Goal: Complete application form: Complete application form

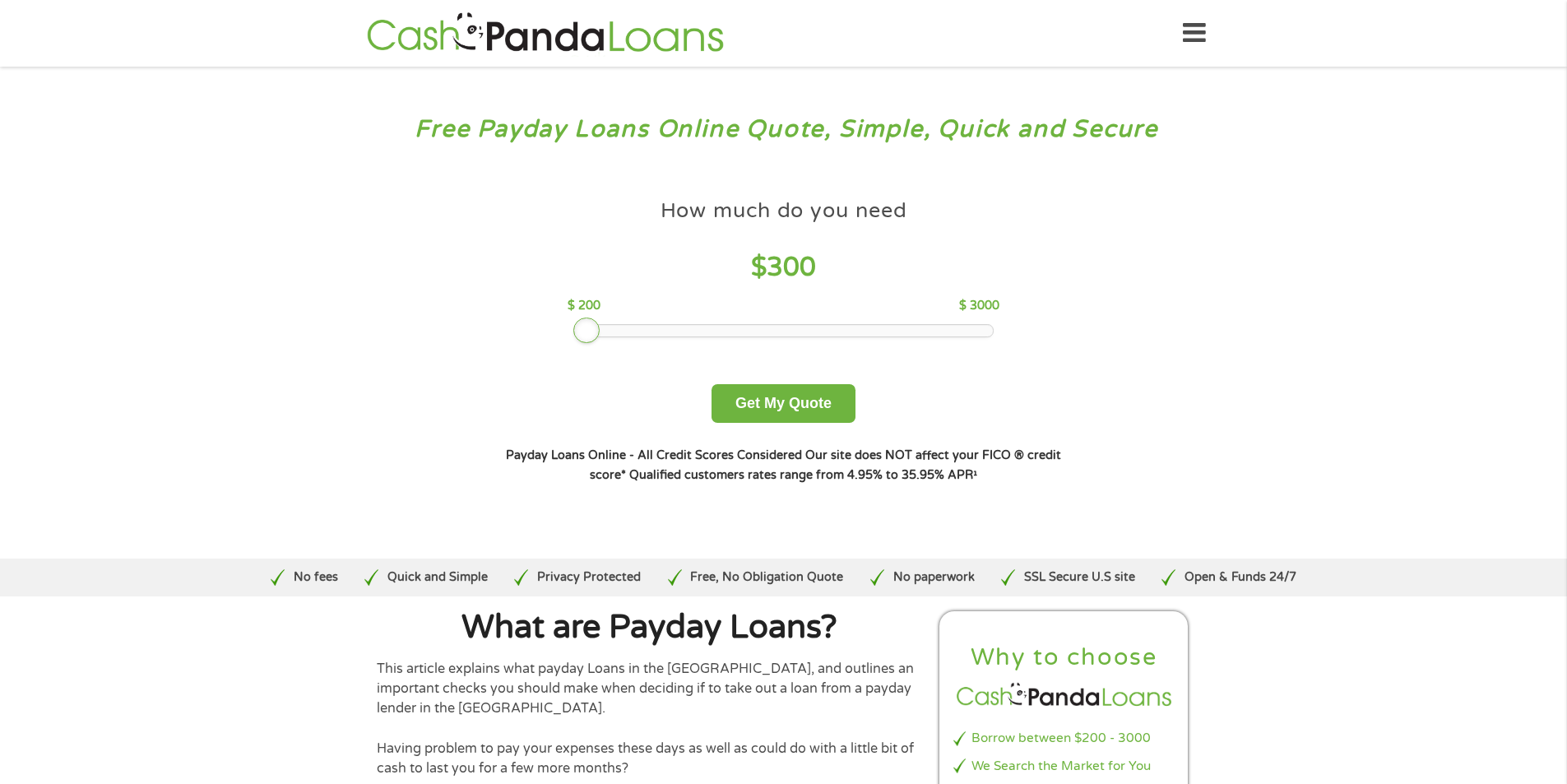
drag, startPoint x: 690, startPoint y: 329, endPoint x: 590, endPoint y: 335, distance: 100.2
click at [590, 335] on div at bounding box center [586, 330] width 26 height 26
click at [798, 398] on button "Get My Quote" at bounding box center [784, 403] width 144 height 39
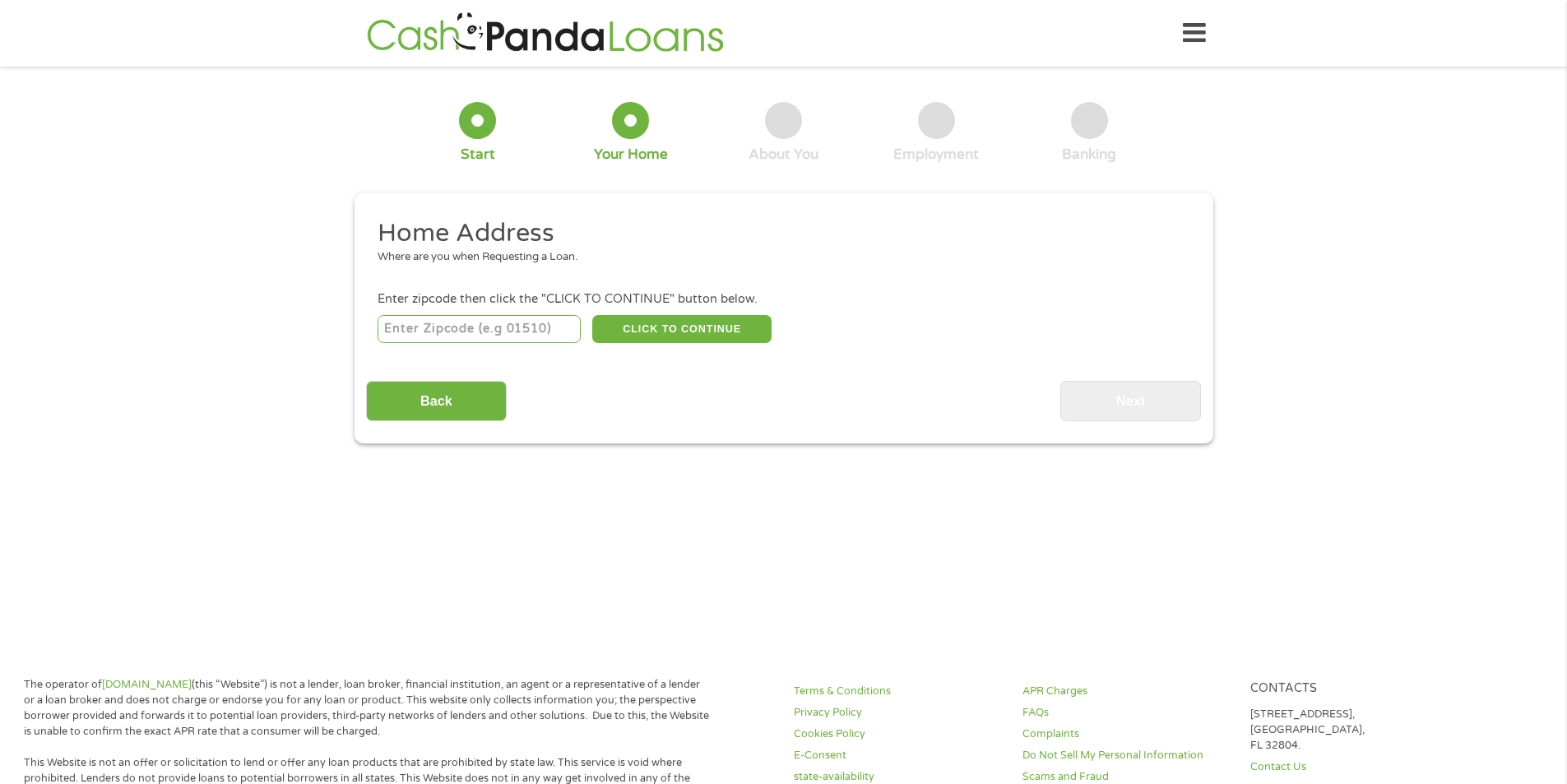
click at [552, 325] on input "number" at bounding box center [479, 329] width 203 height 28
type input "80205"
click at [682, 324] on button "CLICK TO CONTINUE" at bounding box center [682, 329] width 179 height 28
type input "80205"
type input "[GEOGRAPHIC_DATA]"
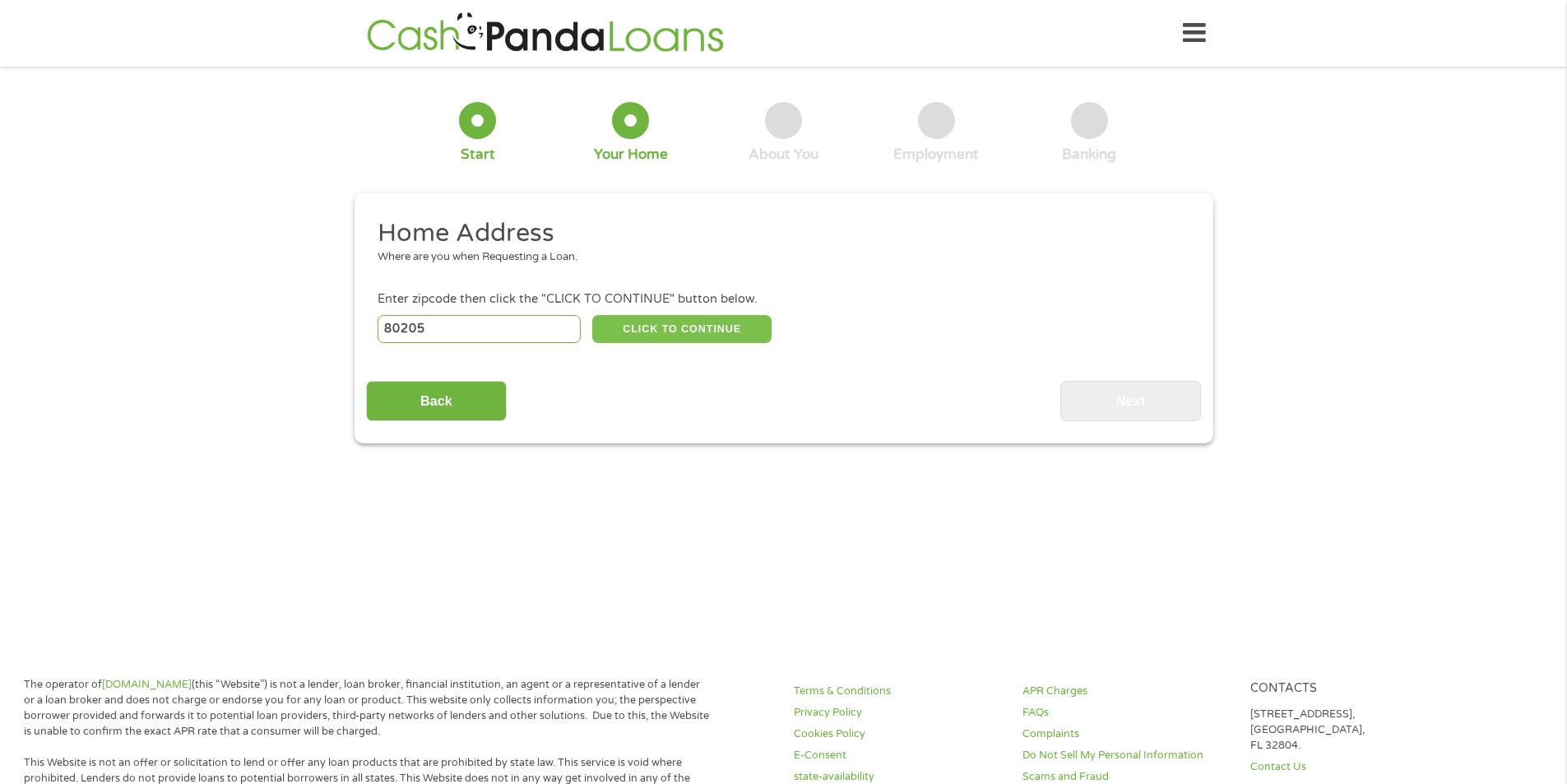
select select "[US_STATE]"
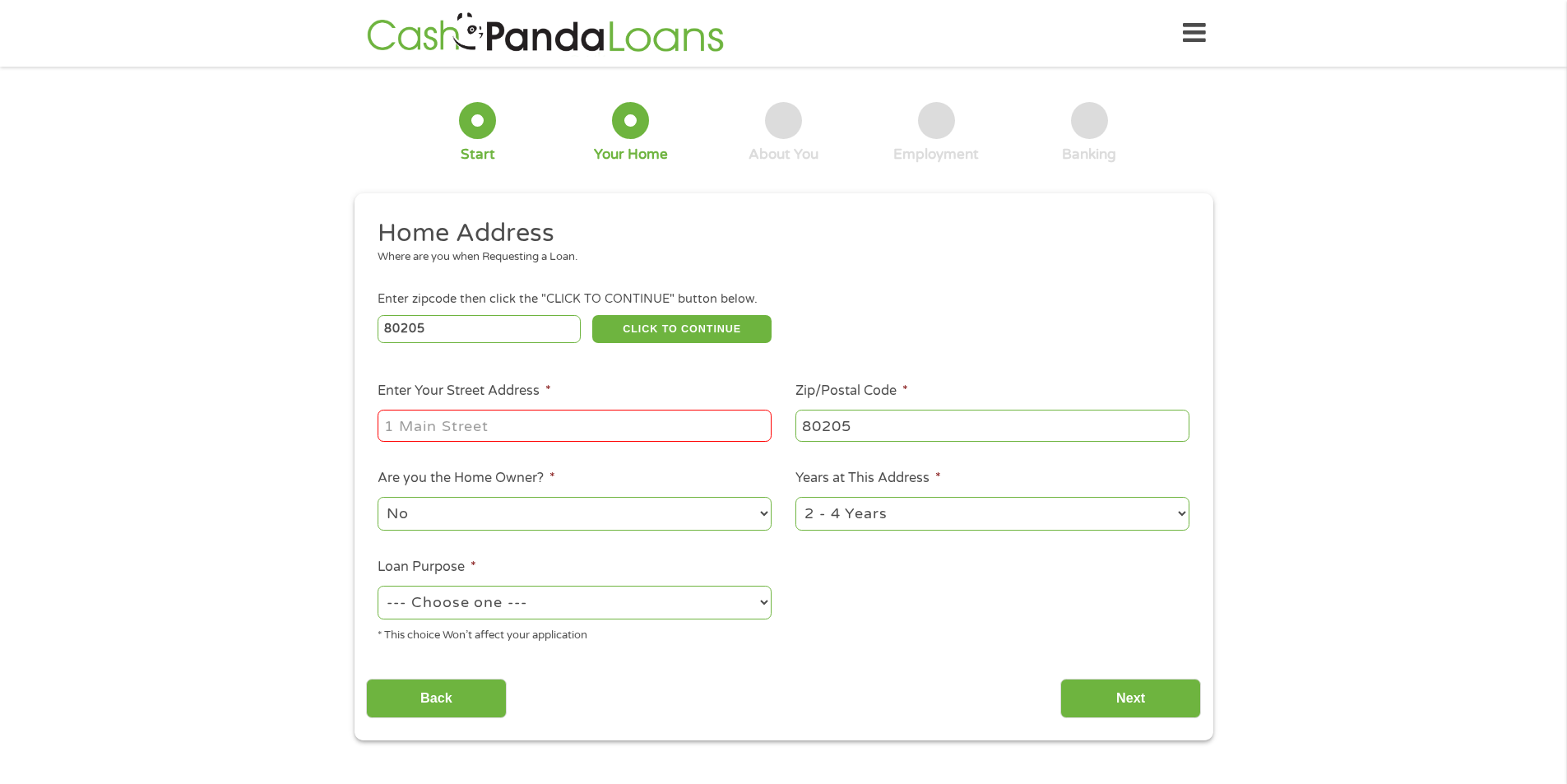
click at [593, 423] on input "Enter Your Street Address *" at bounding box center [575, 425] width 394 height 32
type input "[STREET_ADDRESS][PERSON_NAME]"
click at [487, 509] on select "No Yes" at bounding box center [575, 513] width 394 height 33
click at [493, 508] on select "No Yes" at bounding box center [575, 513] width 394 height 33
click at [558, 612] on select "--- Choose one --- Pay Bills Debt Consolidation Home Improvement Major Purchase…" at bounding box center [575, 602] width 394 height 33
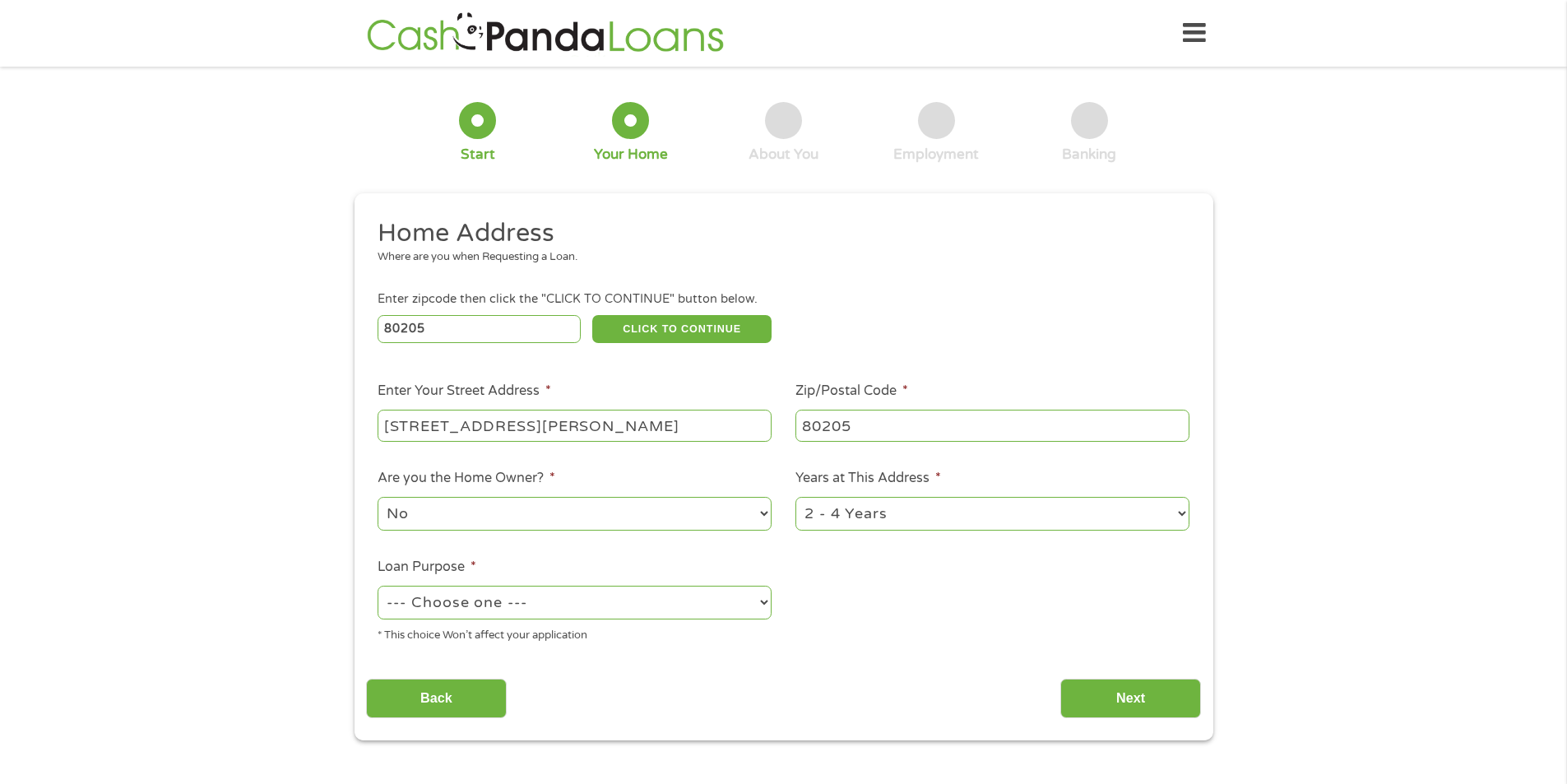
select select "other"
click at [378, 585] on select "--- Choose one --- Pay Bills Debt Consolidation Home Improvement Major Purchase…" at bounding box center [575, 602] width 394 height 33
drag, startPoint x: 1131, startPoint y: 702, endPoint x: 1131, endPoint y: 677, distance: 25.0
click at [1131, 701] on input "Next" at bounding box center [1131, 698] width 141 height 41
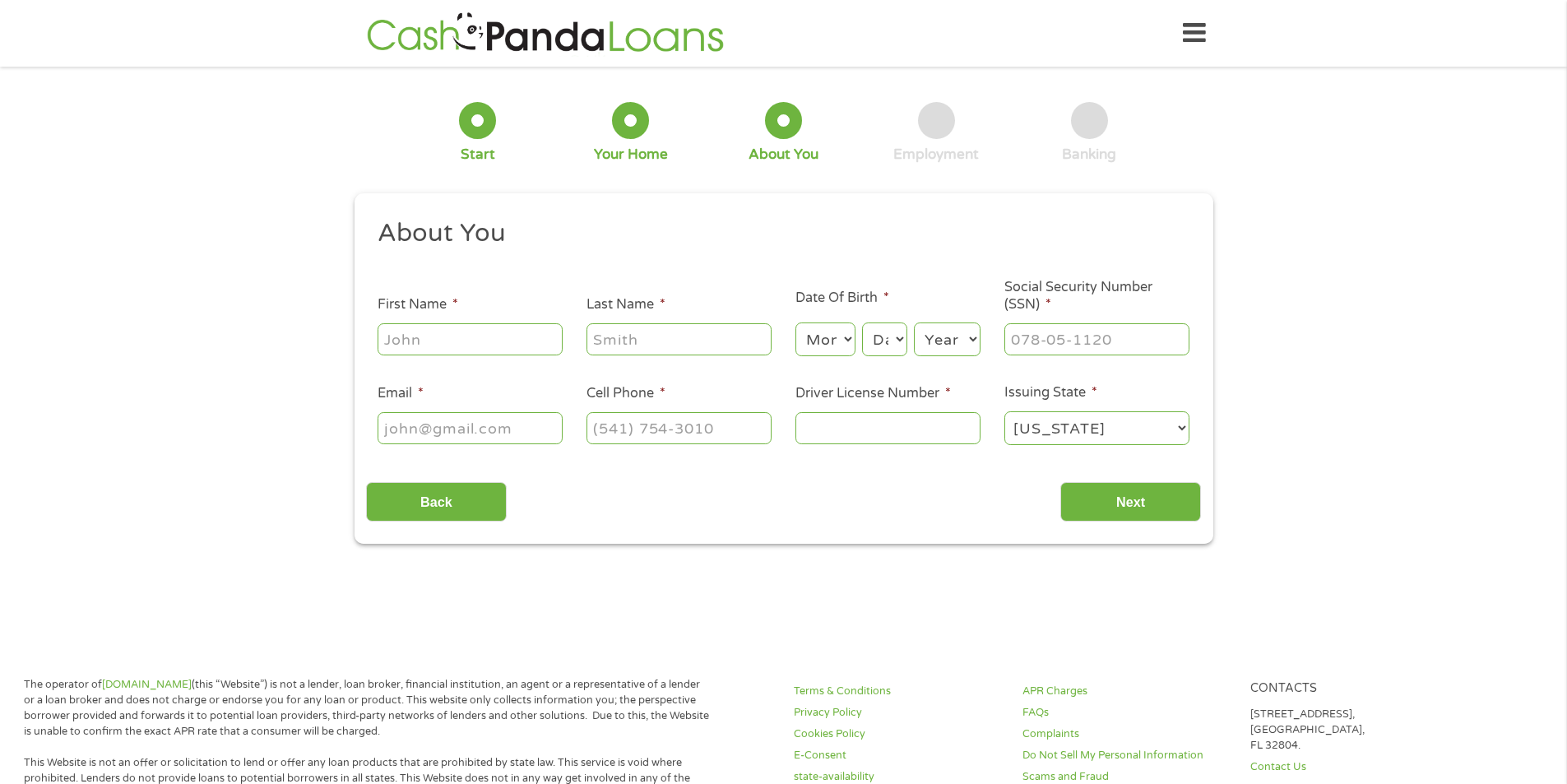
scroll to position [6, 6]
click at [493, 343] on input "First Name *" at bounding box center [470, 339] width 185 height 32
type input "[PERSON_NAME]"
click at [832, 334] on select "Month 1 2 3 4 5 6 7 8 9 10 11 12" at bounding box center [825, 339] width 60 height 33
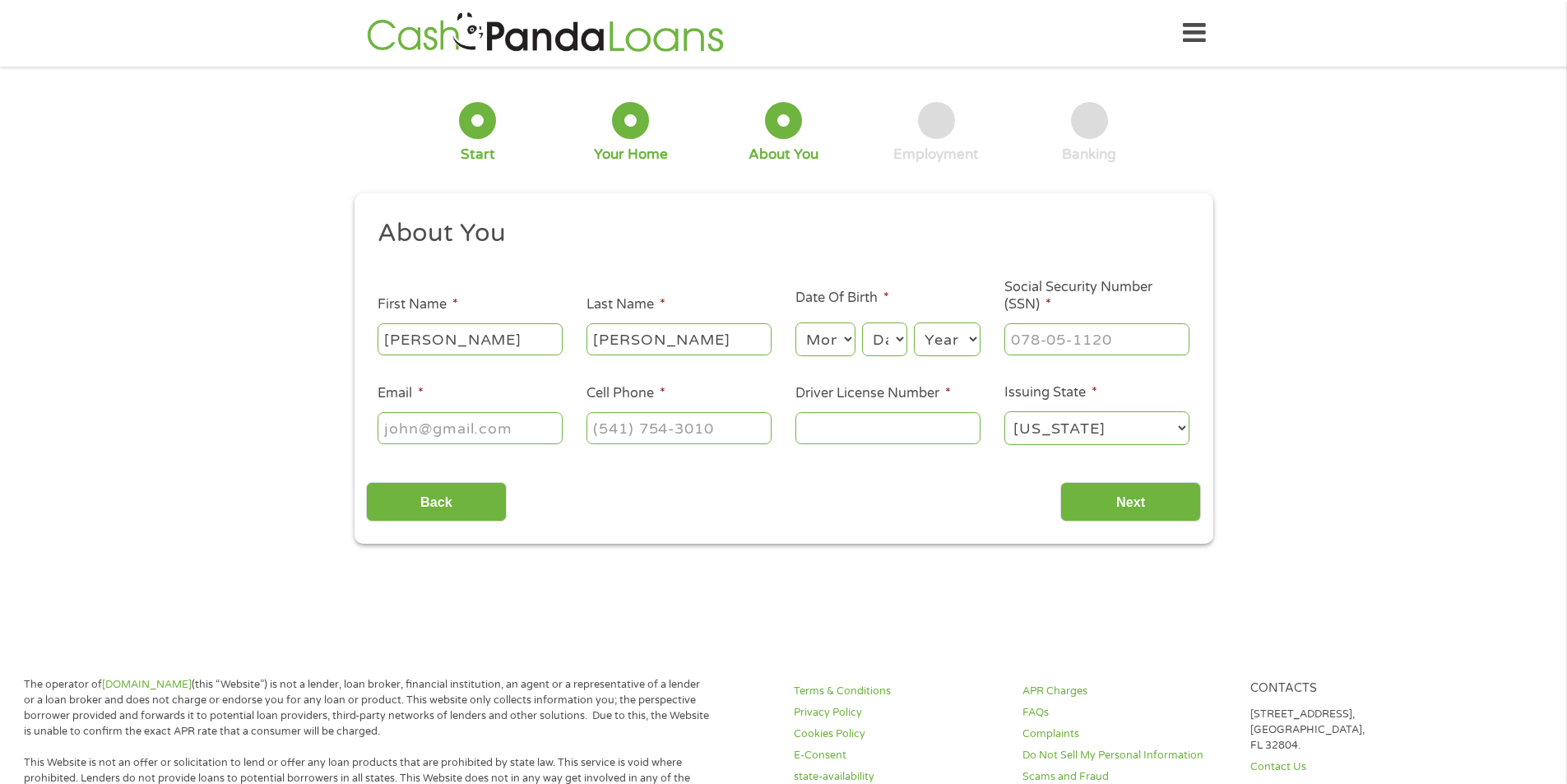
select select "2"
click at [795, 322] on select "Month 1 2 3 4 5 6 7 8 9 10 11 12" at bounding box center [825, 339] width 60 height 33
click at [880, 341] on select "Day 1 2 3 4 5 6 7 8 9 10 11 12 13 14 15 16 17 18 19 20 21 22 23 24 25 26 27 28 …" at bounding box center [884, 339] width 44 height 33
select select "4"
click at [862, 322] on select "Day 1 2 3 4 5 6 7 8 9 10 11 12 13 14 15 16 17 18 19 20 21 22 23 24 25 26 27 28 …" at bounding box center [884, 339] width 44 height 33
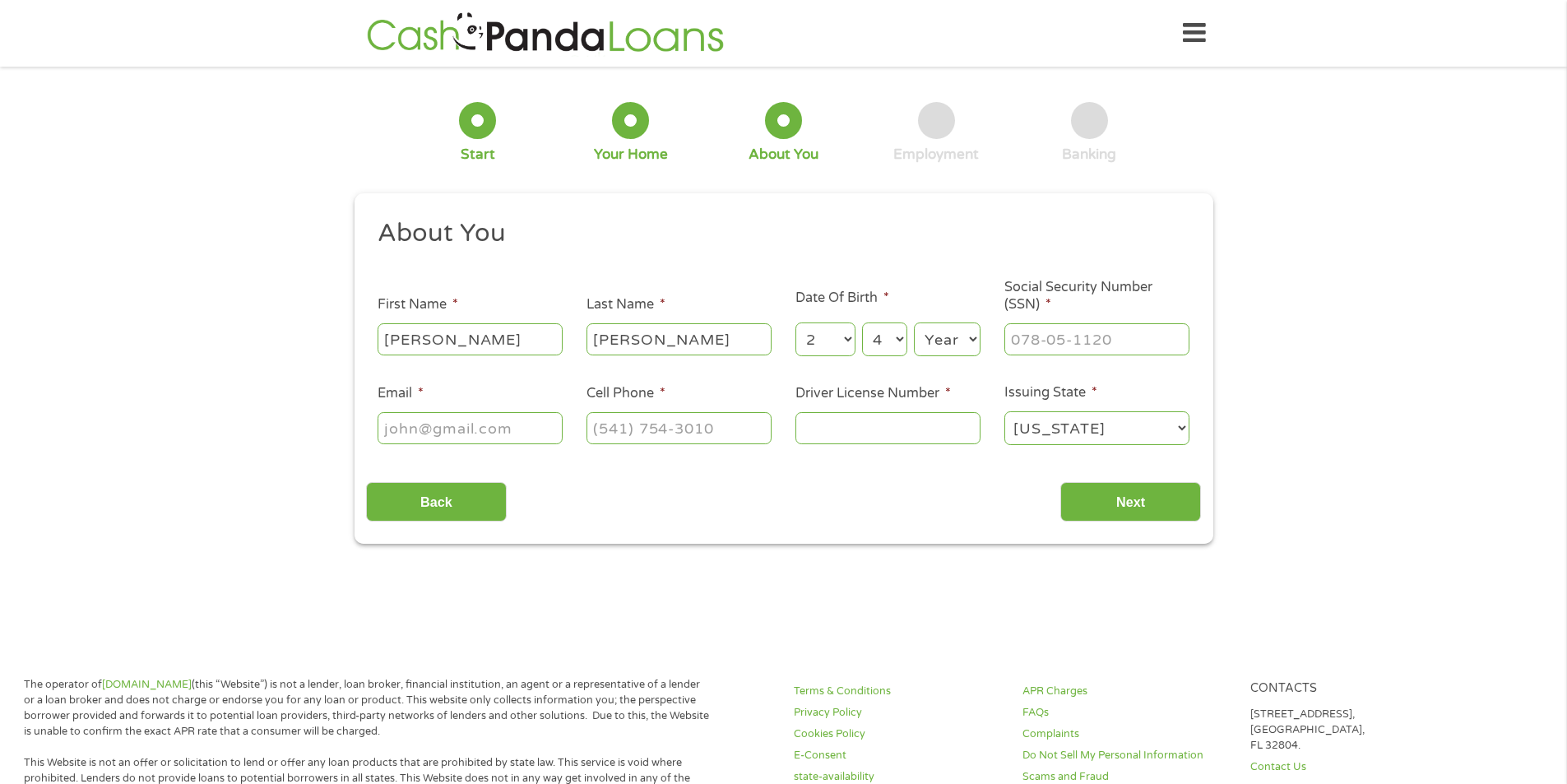
click at [967, 348] on select "Year [DATE] 2006 2005 2004 2003 2002 2001 2000 1999 1998 1997 1996 1995 1994 19…" at bounding box center [947, 339] width 67 height 33
select select "1970"
click at [914, 322] on select "Year [DATE] 2006 2005 2004 2003 2002 2001 2000 1999 1998 1997 1996 1995 1994 19…" at bounding box center [947, 339] width 67 height 33
click at [1115, 343] on input "___-__-____" at bounding box center [1097, 339] width 185 height 32
type input "524-45-5785"
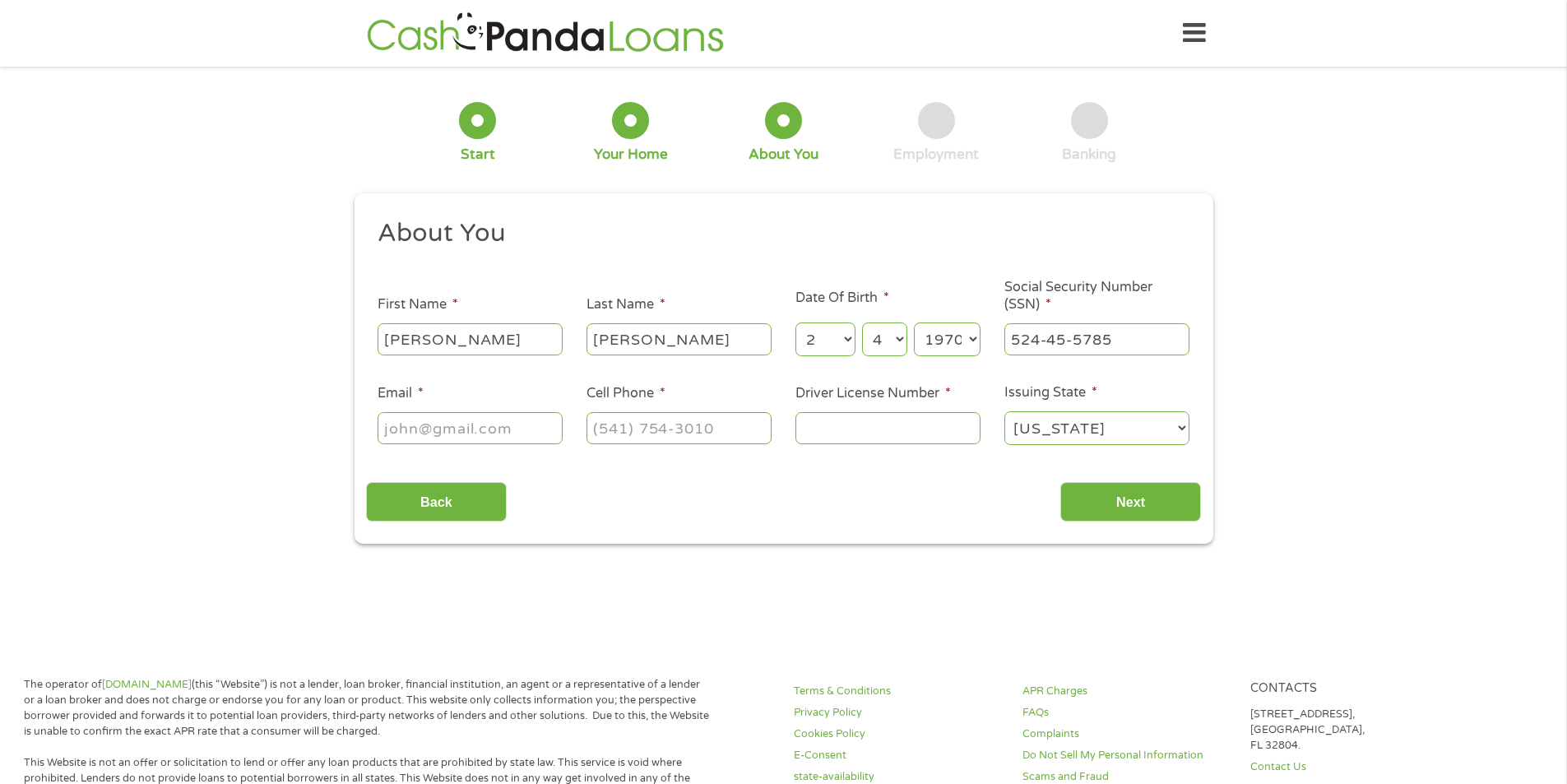
click at [488, 434] on input "Email *" at bounding box center [470, 427] width 185 height 32
type input "[EMAIL_ADDRESS][DOMAIN_NAME]"
click at [1147, 495] on input "Next" at bounding box center [1131, 502] width 141 height 41
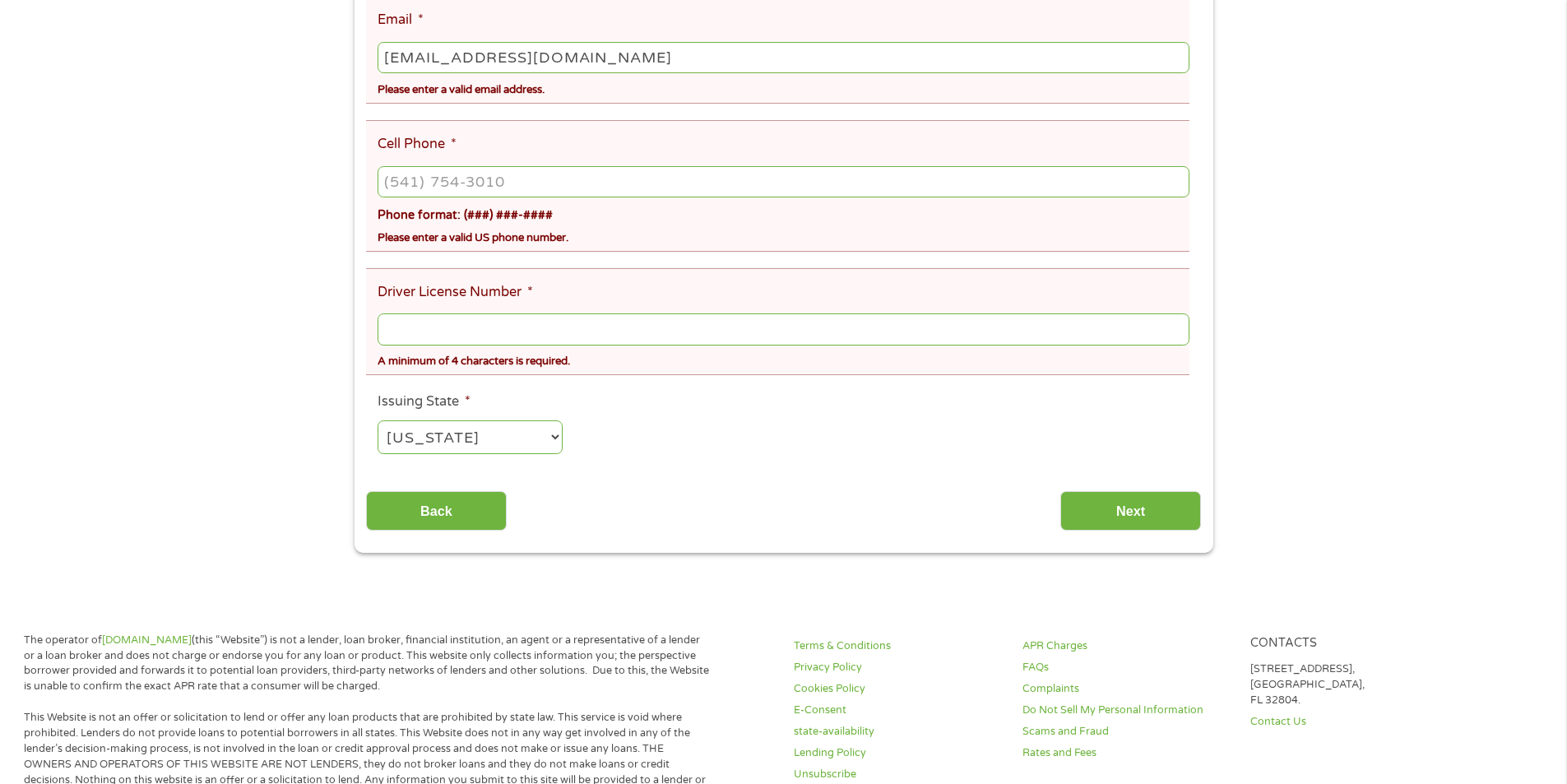
scroll to position [247, 0]
